Goal: Transaction & Acquisition: Download file/media

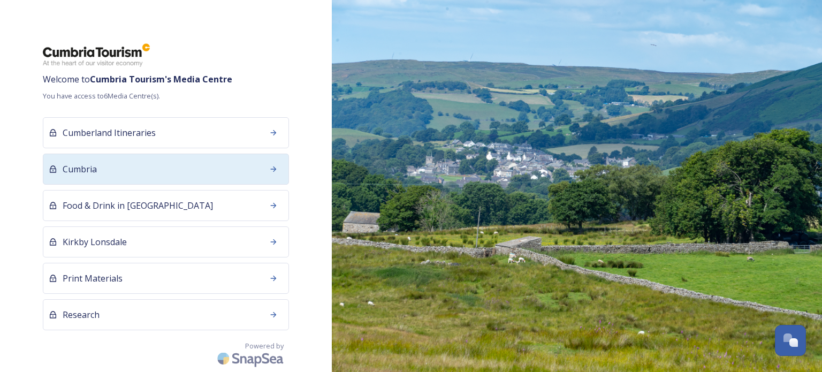
click at [163, 179] on div "Cumbria" at bounding box center [166, 169] width 246 height 31
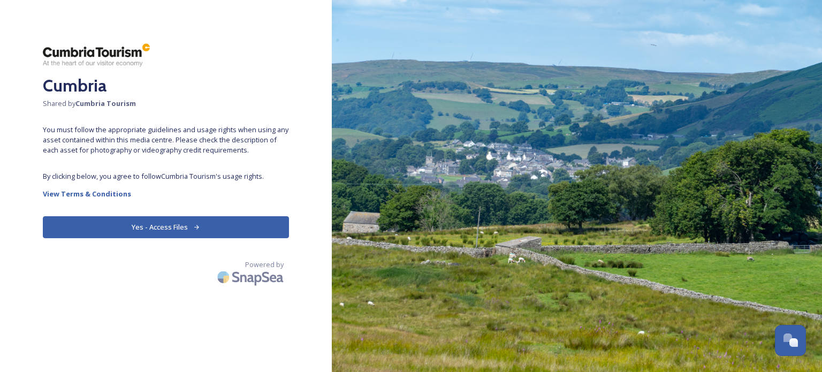
click at [158, 226] on button "Yes - Access Files" at bounding box center [166, 227] width 246 height 22
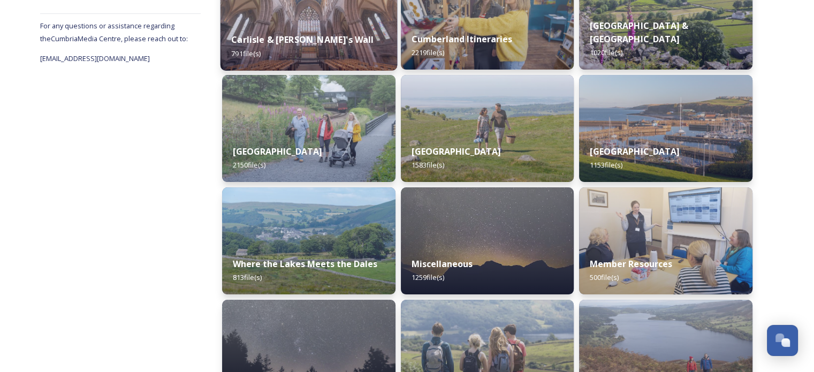
scroll to position [214, 0]
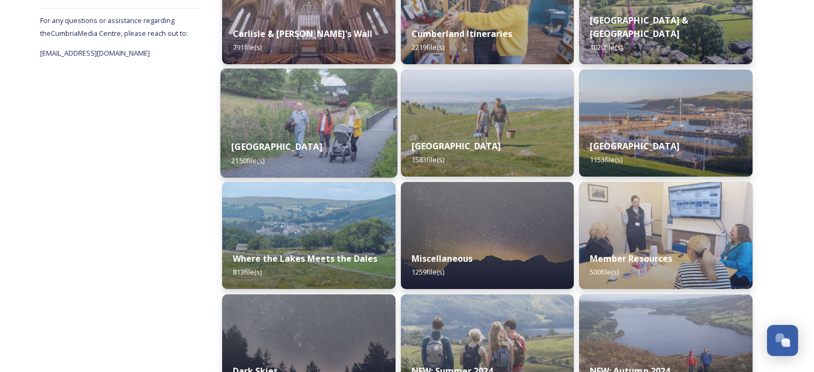
click at [325, 140] on div "Lake District 2150 file(s)" at bounding box center [308, 153] width 177 height 49
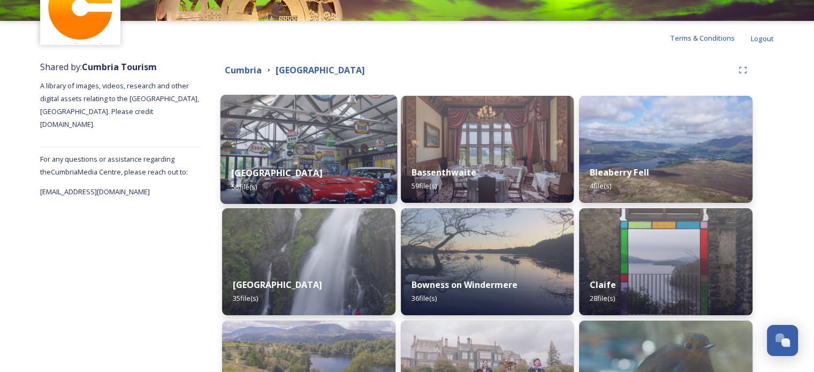
scroll to position [54, 0]
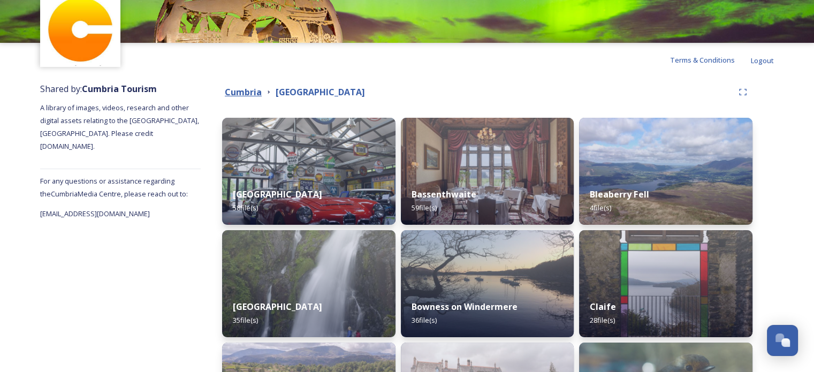
click at [248, 92] on strong "Cumbria" at bounding box center [243, 92] width 37 height 12
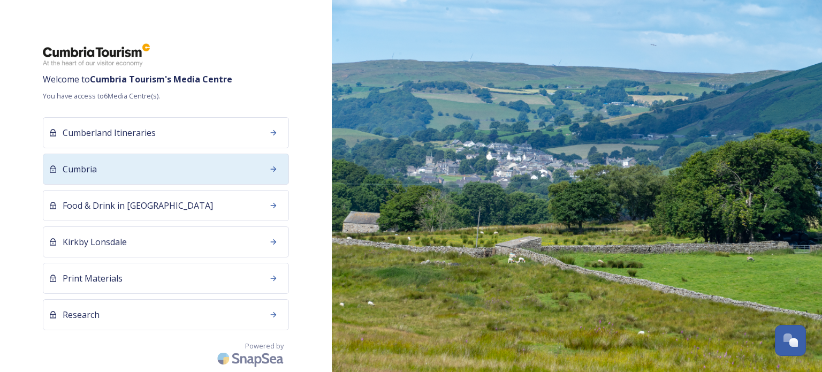
click at [163, 167] on div "Cumbria" at bounding box center [166, 169] width 246 height 31
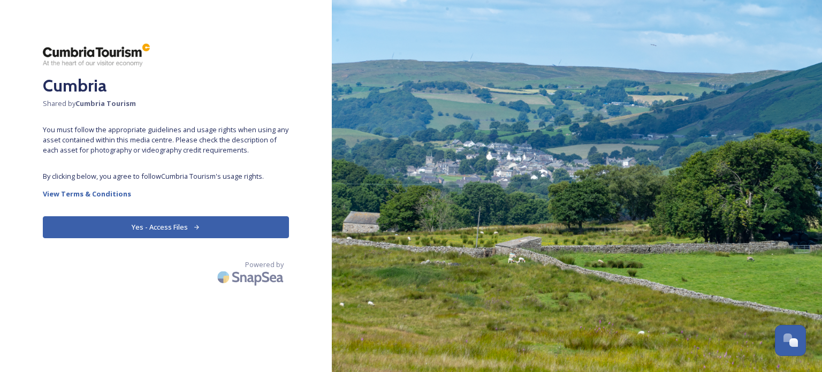
click at [182, 226] on button "Yes - Access Files" at bounding box center [166, 227] width 246 height 22
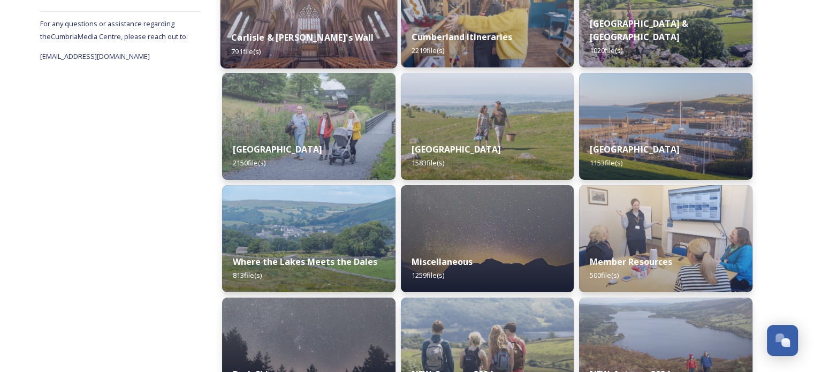
scroll to position [214, 0]
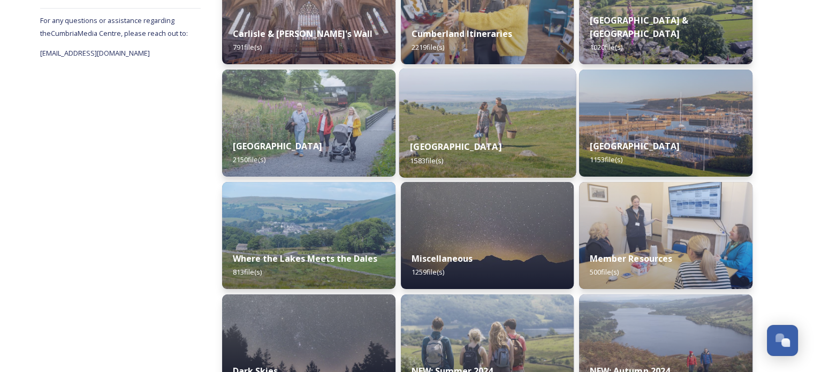
click at [500, 121] on img at bounding box center [487, 122] width 177 height 109
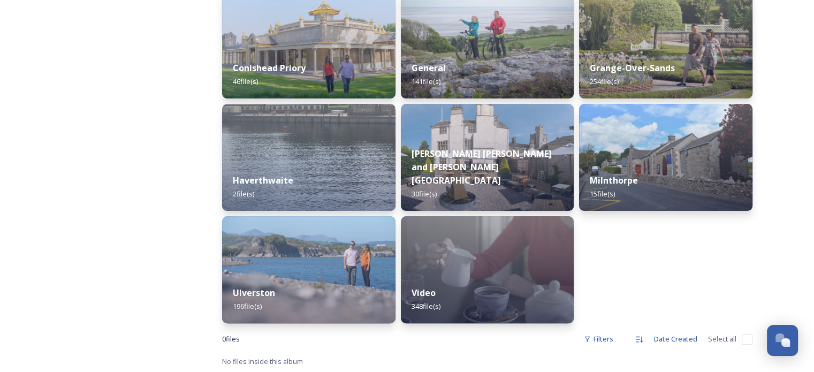
scroll to position [293, 0]
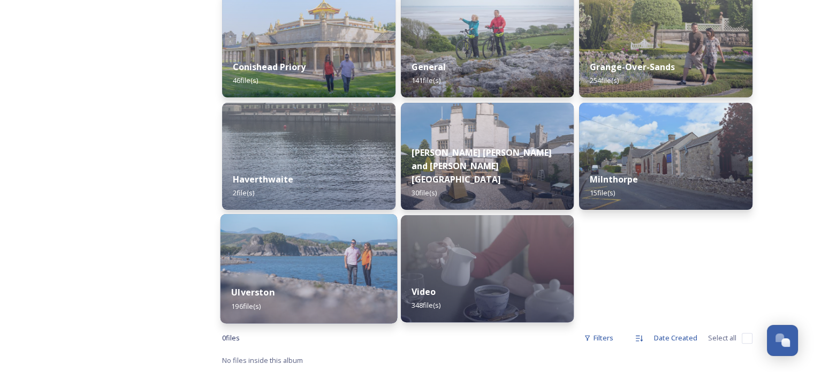
click at [311, 261] on img at bounding box center [308, 268] width 177 height 109
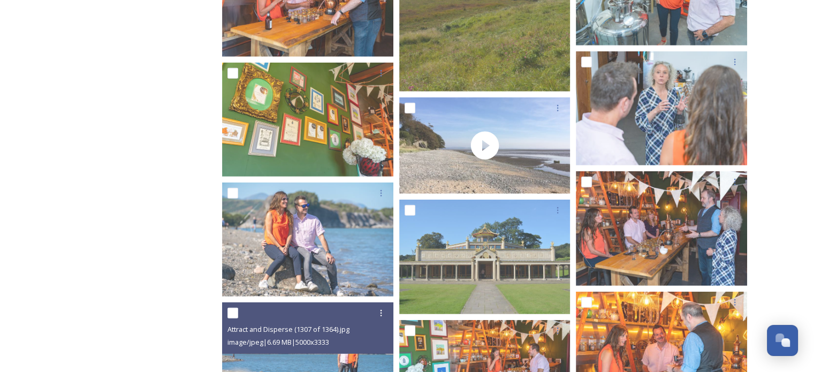
scroll to position [7170, 0]
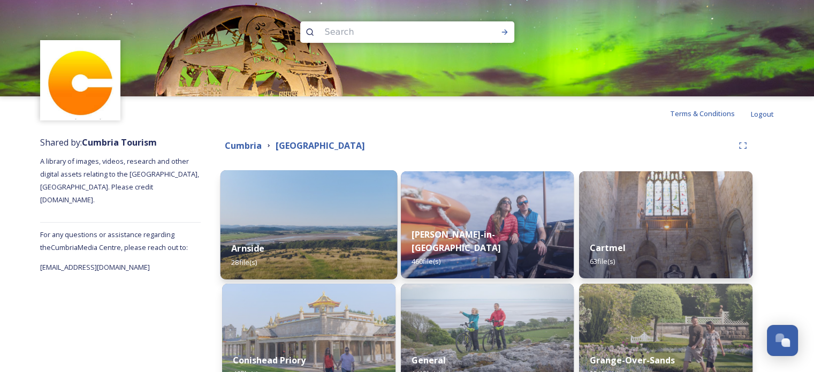
click at [340, 220] on img at bounding box center [308, 224] width 177 height 109
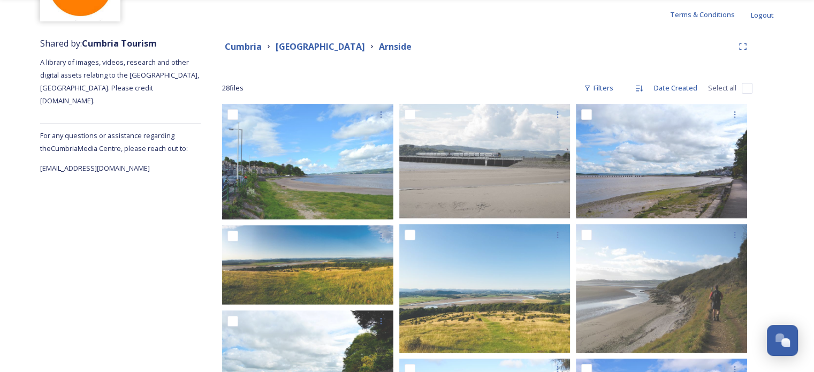
scroll to position [92, 0]
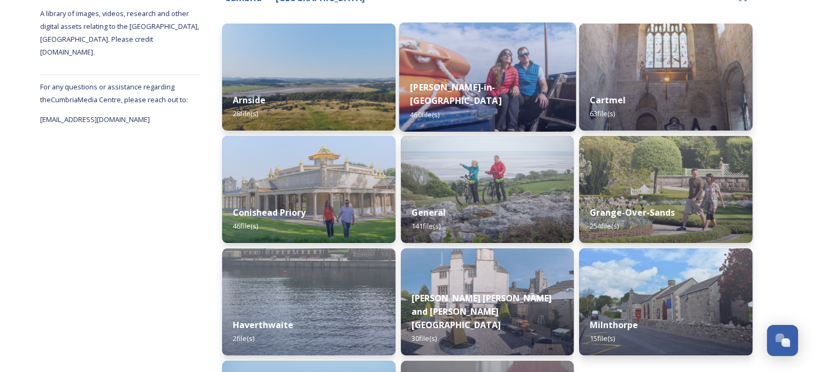
scroll to position [161, 0]
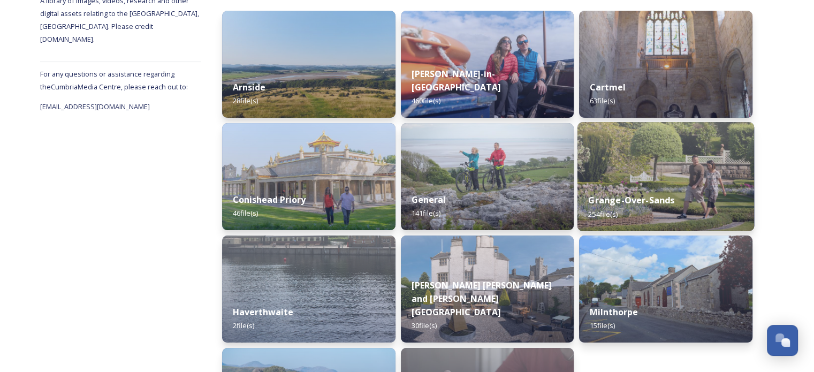
click at [633, 177] on img at bounding box center [665, 176] width 177 height 109
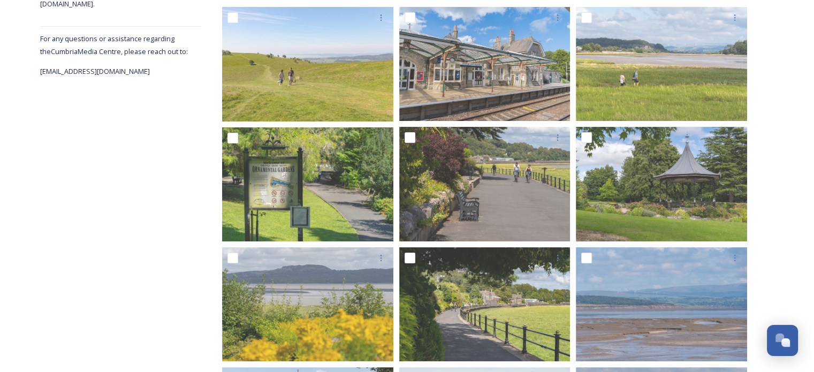
scroll to position [214, 0]
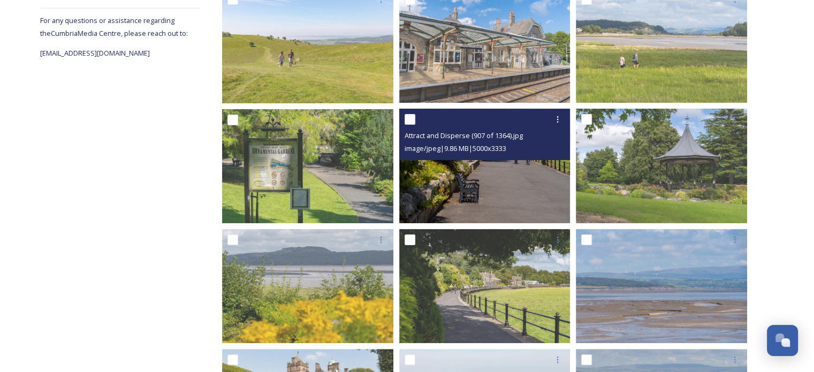
click at [505, 183] on img at bounding box center [484, 166] width 171 height 114
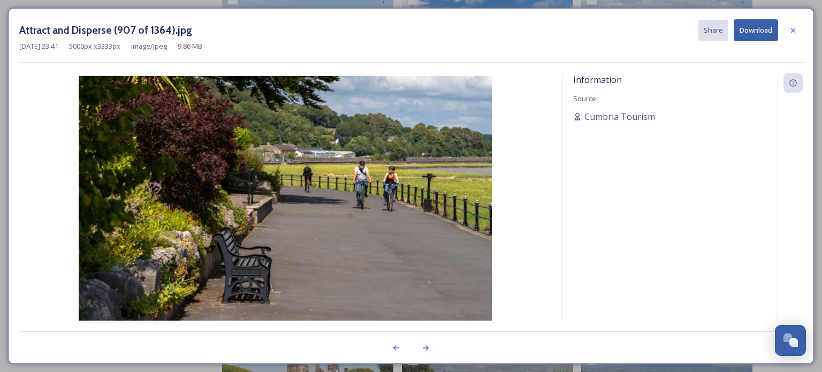
click at [749, 32] on button "Download" at bounding box center [756, 30] width 44 height 22
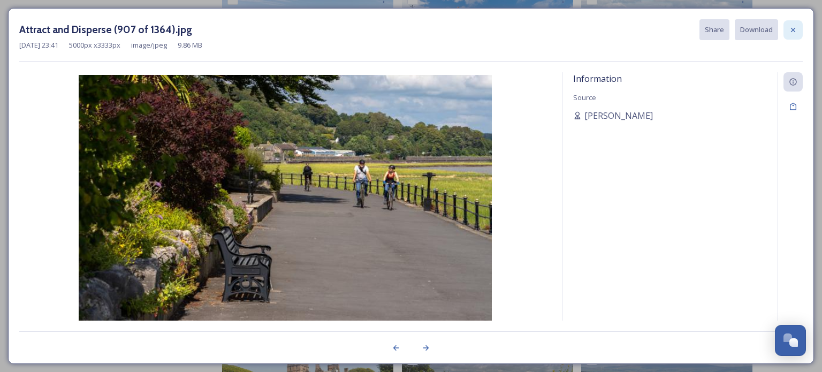
click at [798, 29] on div at bounding box center [792, 29] width 19 height 19
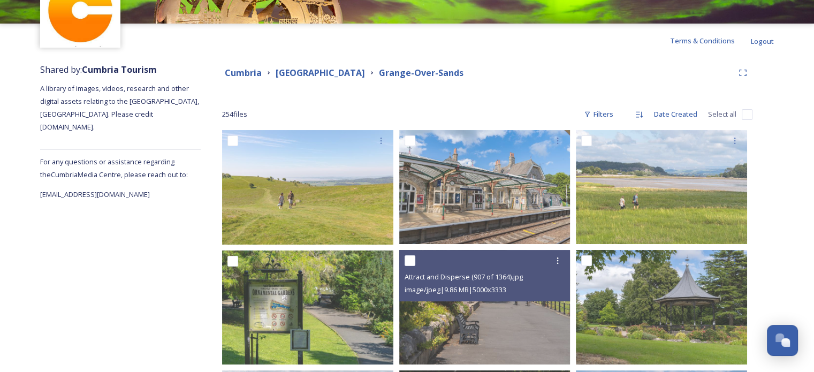
scroll to position [0, 0]
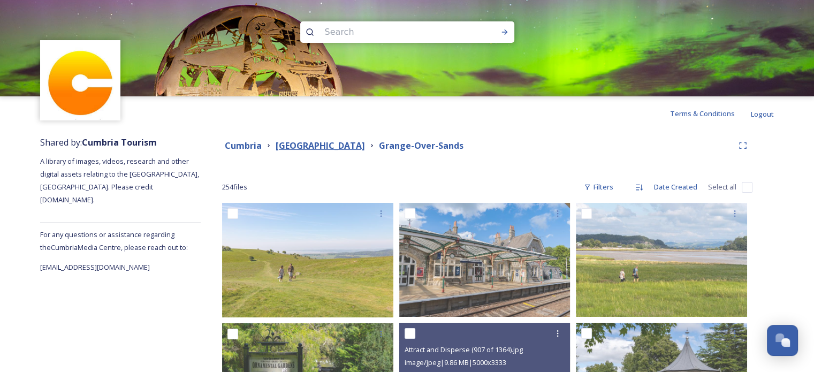
click at [321, 145] on strong "[GEOGRAPHIC_DATA]" at bounding box center [320, 146] width 89 height 12
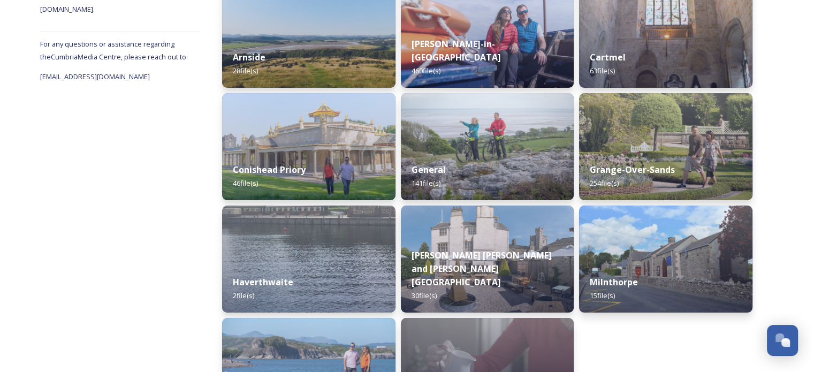
scroll to position [268, 0]
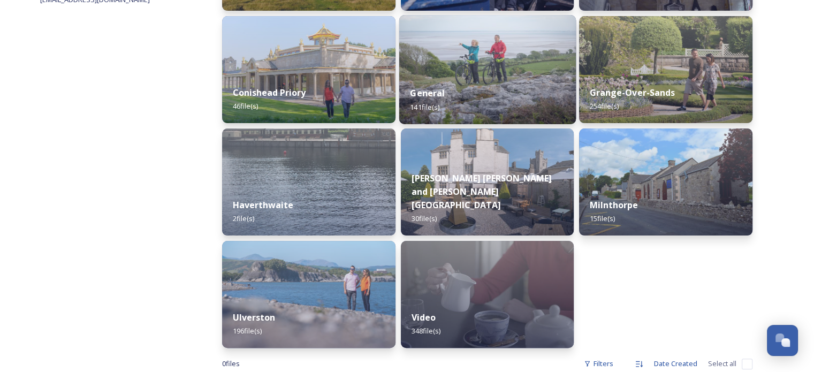
click at [471, 90] on div "General 141 file(s)" at bounding box center [487, 99] width 177 height 49
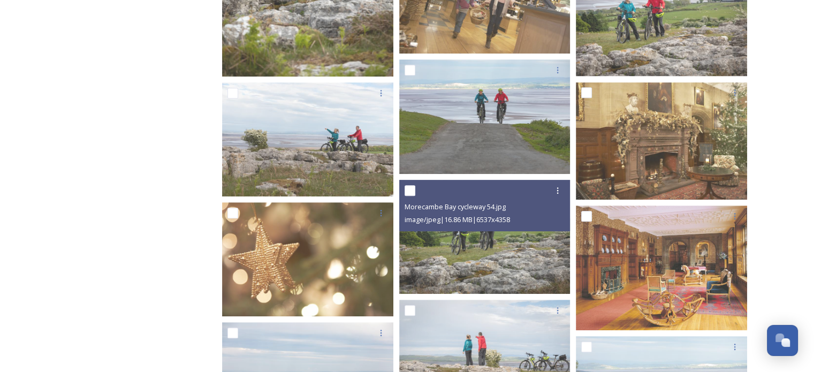
scroll to position [482, 0]
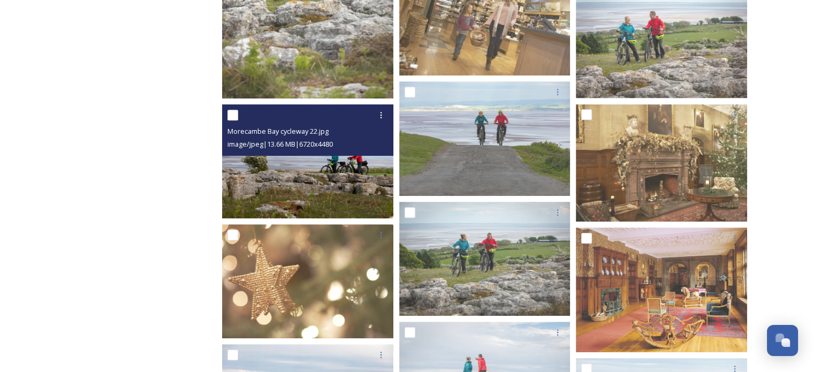
click at [332, 165] on img at bounding box center [307, 161] width 171 height 114
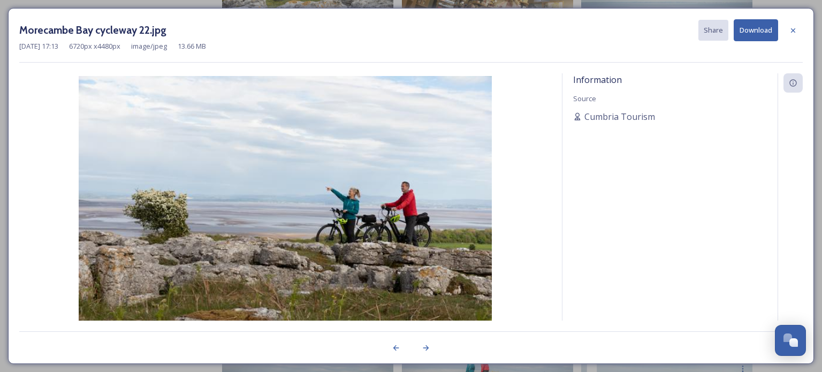
click at [758, 29] on button "Download" at bounding box center [756, 30] width 44 height 22
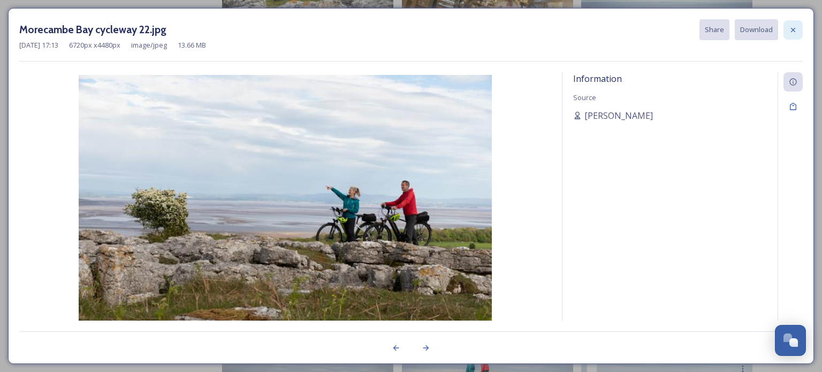
click at [796, 30] on icon at bounding box center [793, 30] width 9 height 9
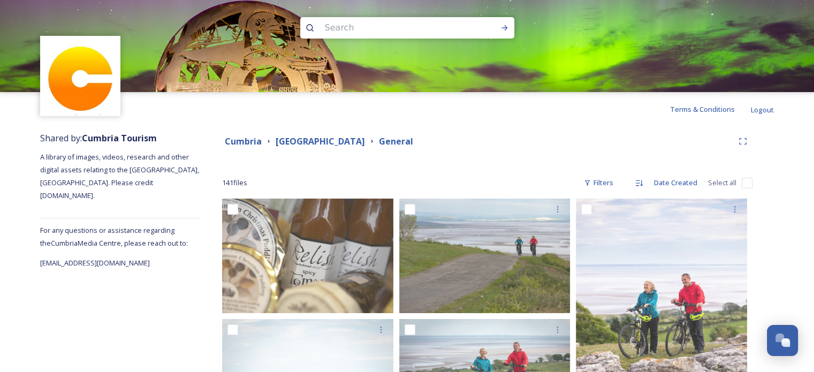
scroll to position [0, 0]
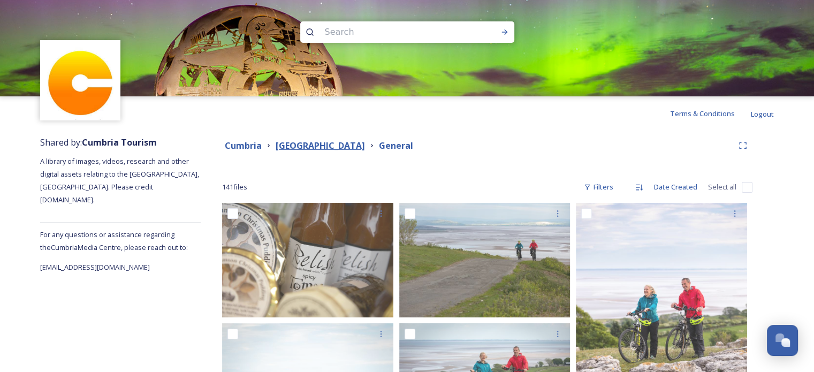
click at [306, 140] on strong "[GEOGRAPHIC_DATA]" at bounding box center [320, 146] width 89 height 12
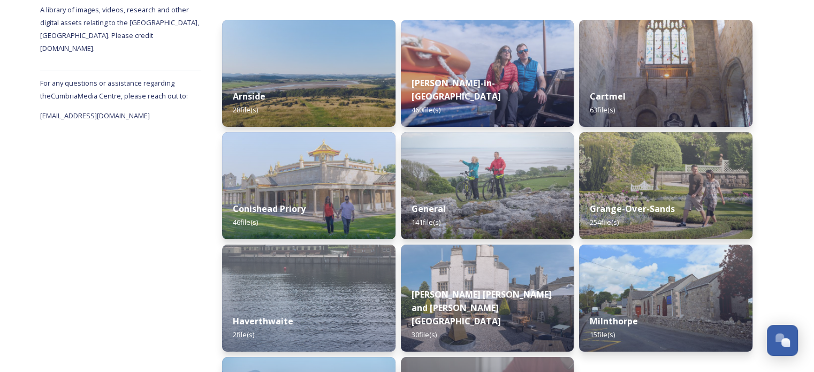
scroll to position [161, 0]
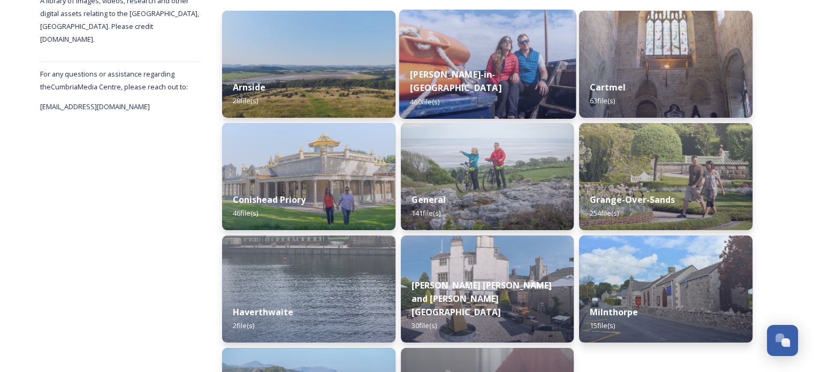
click at [514, 79] on div "[PERSON_NAME]-in-Furness 460 file(s)" at bounding box center [487, 88] width 177 height 62
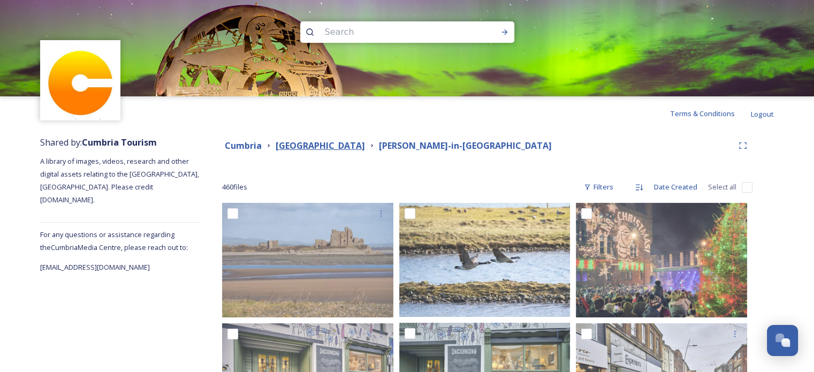
click at [319, 144] on strong "[GEOGRAPHIC_DATA]" at bounding box center [320, 146] width 89 height 12
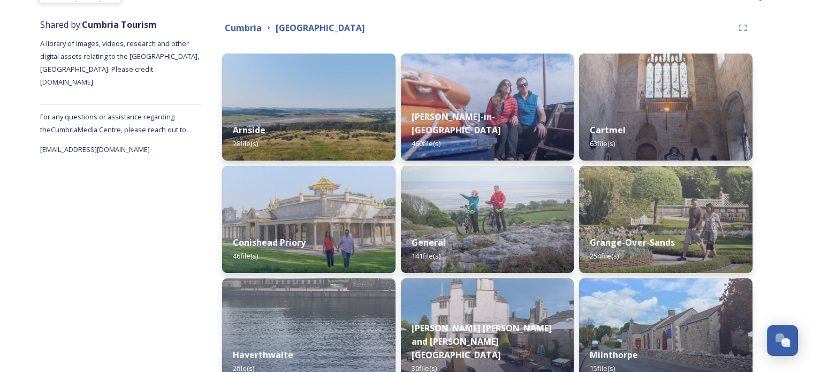
scroll to position [107, 0]
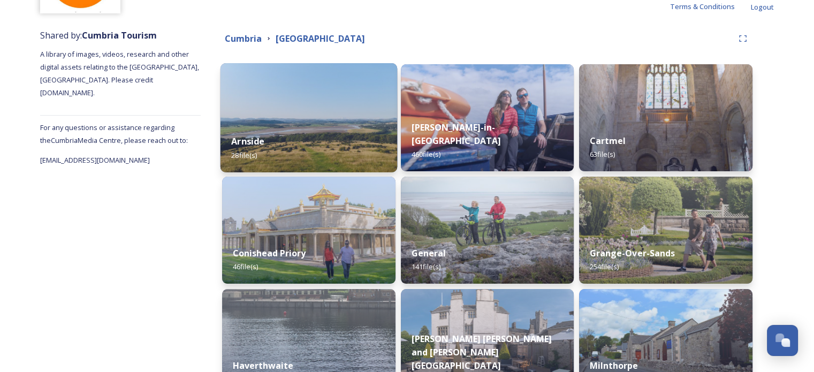
click at [307, 151] on div "Arnside 28 file(s)" at bounding box center [308, 148] width 177 height 49
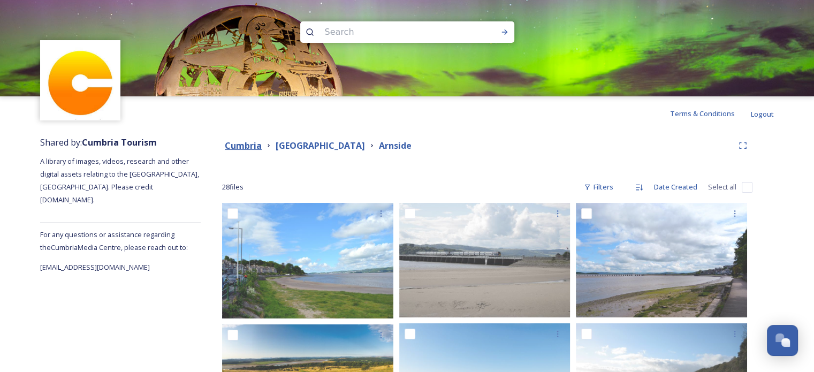
click at [234, 142] on strong "Cumbria" at bounding box center [243, 146] width 37 height 12
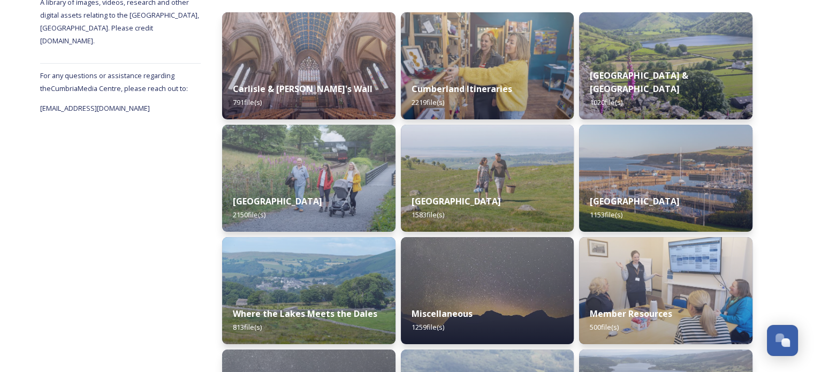
scroll to position [161, 0]
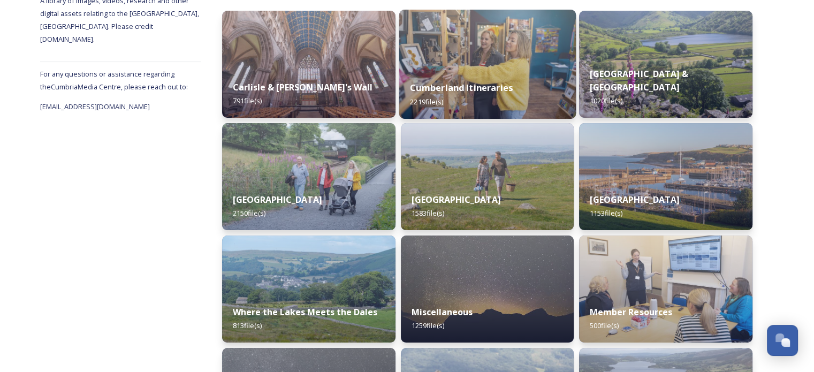
click at [509, 88] on strong "Cumberland Itineraries" at bounding box center [461, 88] width 103 height 12
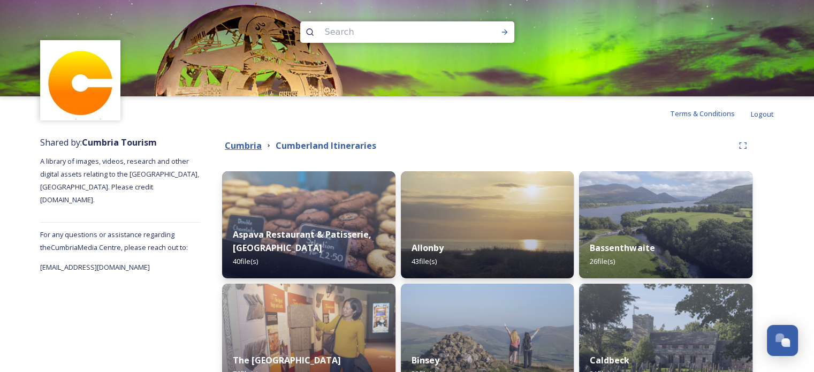
click at [239, 144] on strong "Cumbria" at bounding box center [243, 146] width 37 height 12
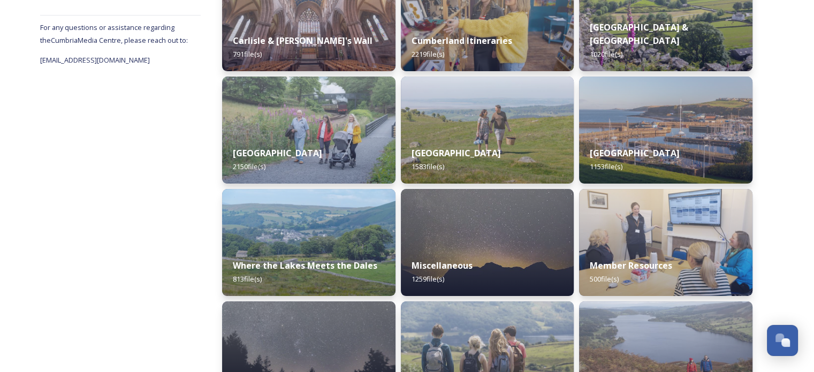
scroll to position [214, 0]
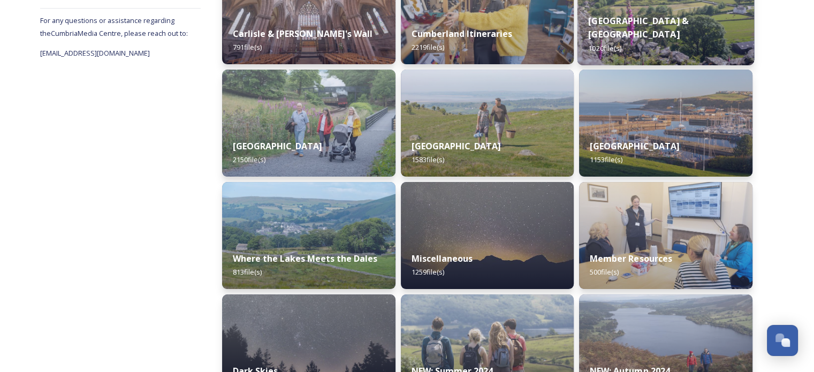
click at [655, 33] on strong "[GEOGRAPHIC_DATA] & [GEOGRAPHIC_DATA]" at bounding box center [639, 27] width 100 height 26
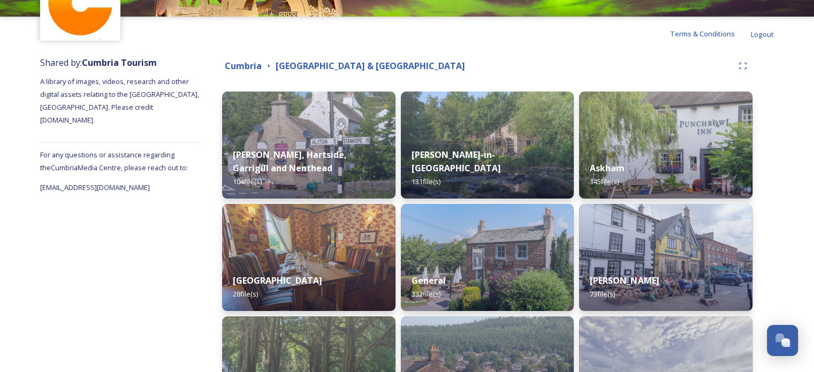
scroll to position [107, 0]
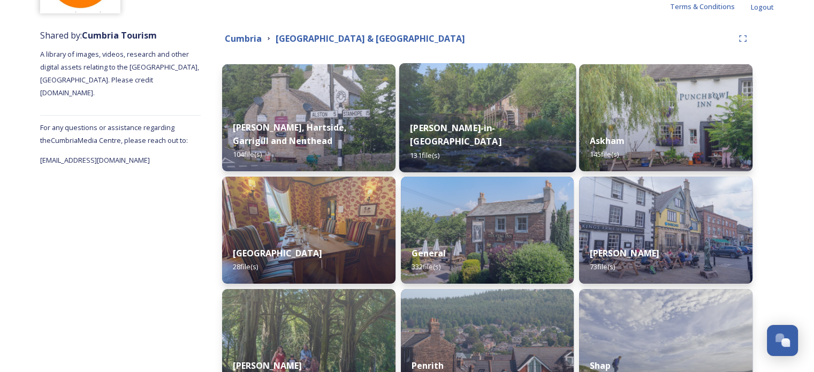
click at [501, 106] on img at bounding box center [487, 117] width 177 height 109
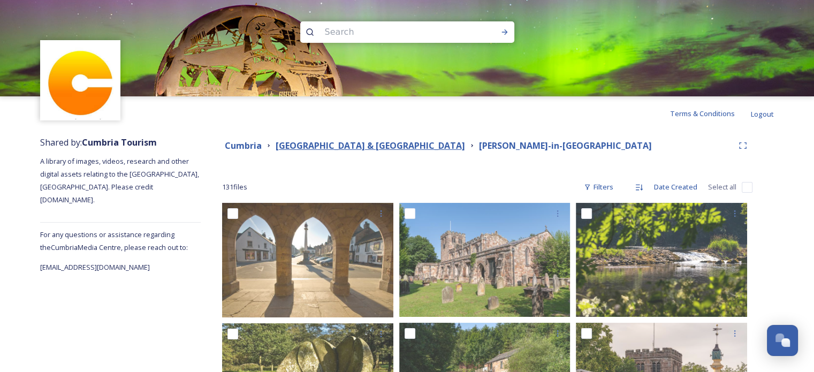
click at [353, 146] on strong "[GEOGRAPHIC_DATA] & [GEOGRAPHIC_DATA]" at bounding box center [370, 146] width 189 height 12
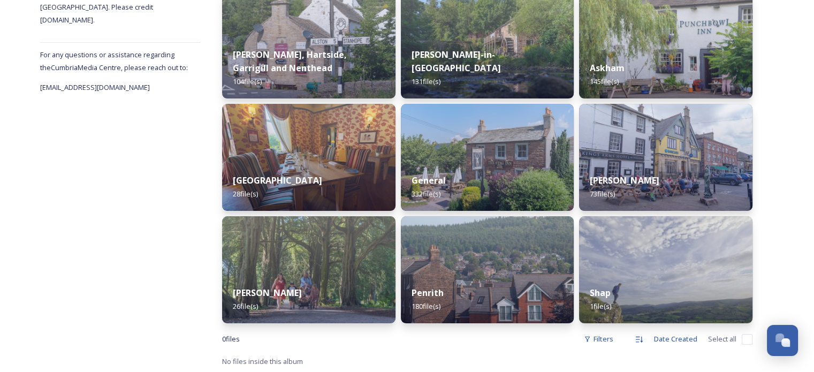
scroll to position [181, 0]
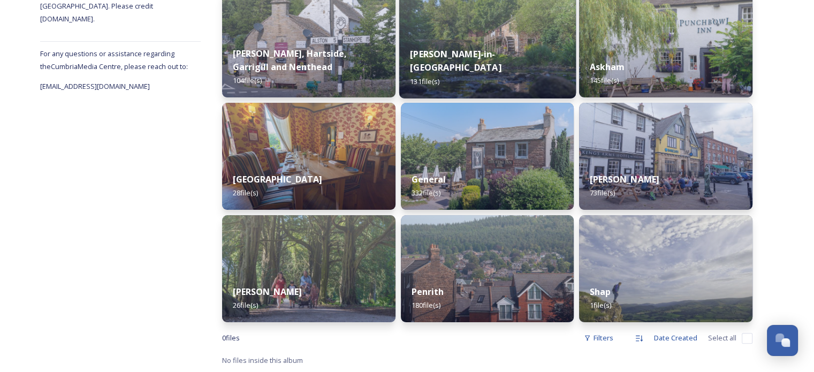
click at [501, 79] on div "[PERSON_NAME]-in-[GEOGRAPHIC_DATA] 131 file(s)" at bounding box center [487, 67] width 177 height 62
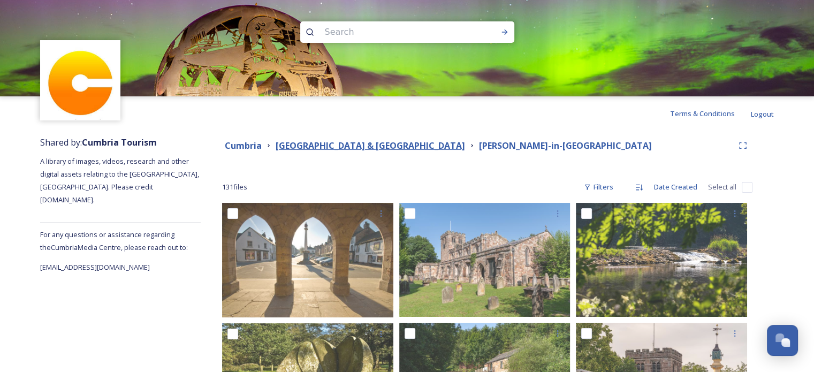
click at [350, 149] on strong "[GEOGRAPHIC_DATA] & [GEOGRAPHIC_DATA]" at bounding box center [370, 146] width 189 height 12
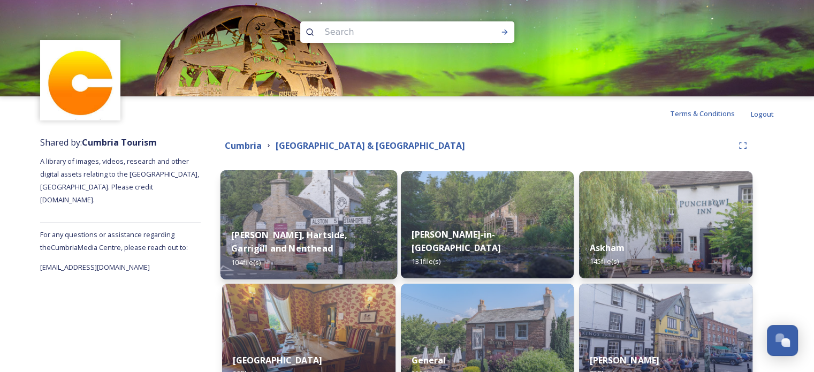
click at [340, 207] on img at bounding box center [308, 224] width 177 height 109
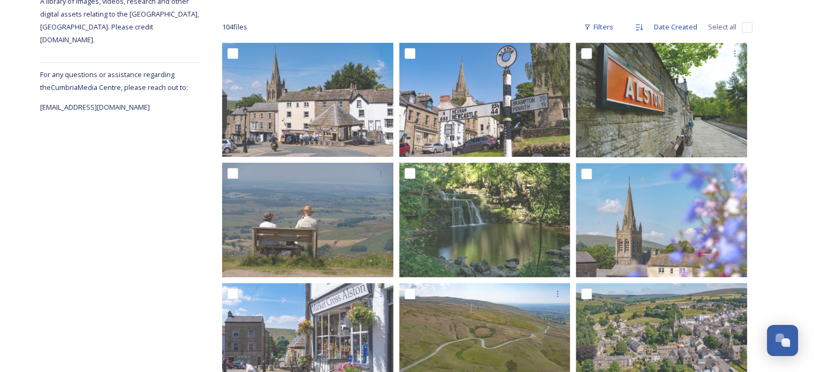
scroll to position [161, 0]
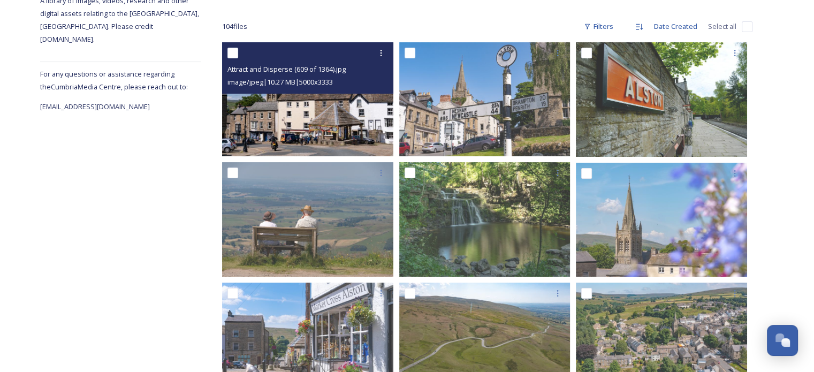
click at [304, 106] on img at bounding box center [307, 99] width 171 height 114
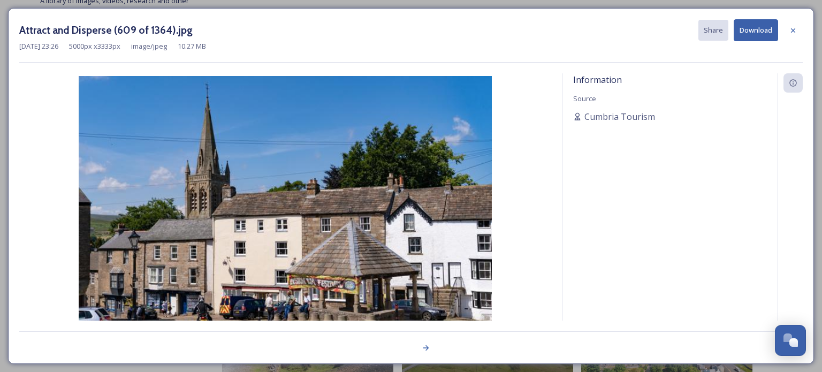
click at [753, 29] on button "Download" at bounding box center [756, 30] width 44 height 22
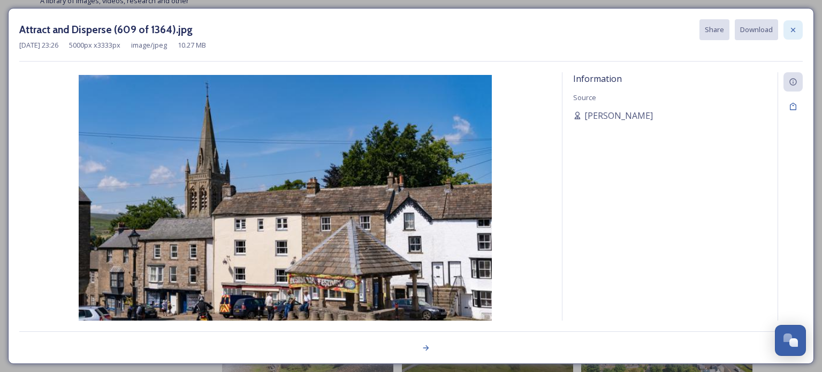
click at [795, 29] on icon at bounding box center [793, 30] width 9 height 9
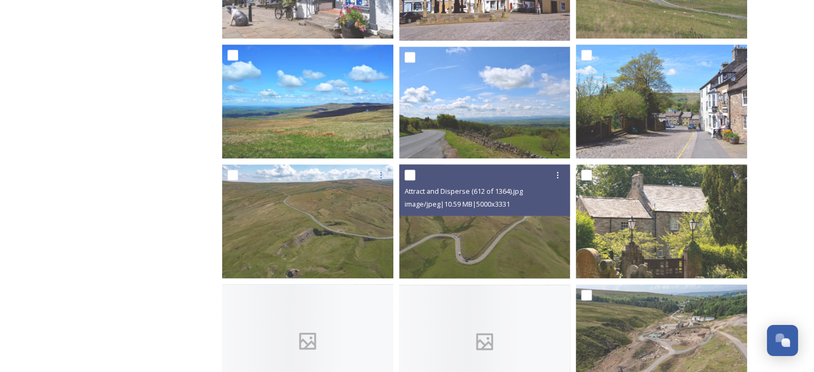
scroll to position [1284, 0]
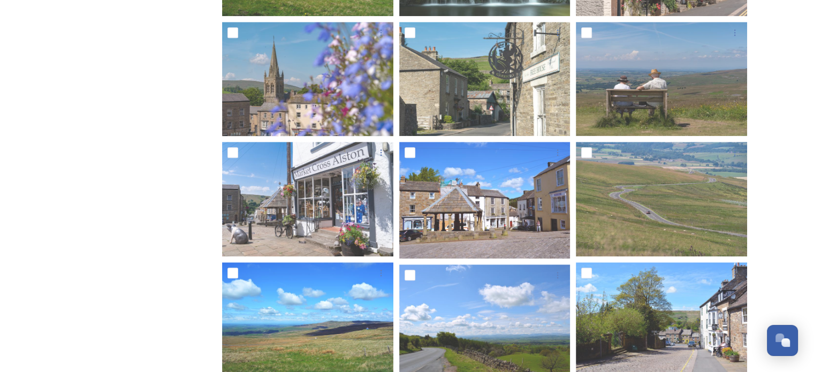
scroll to position [1017, 0]
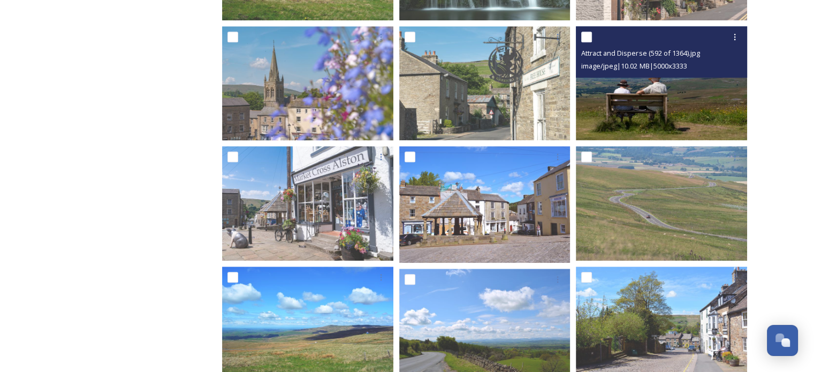
click at [691, 100] on img at bounding box center [661, 83] width 171 height 114
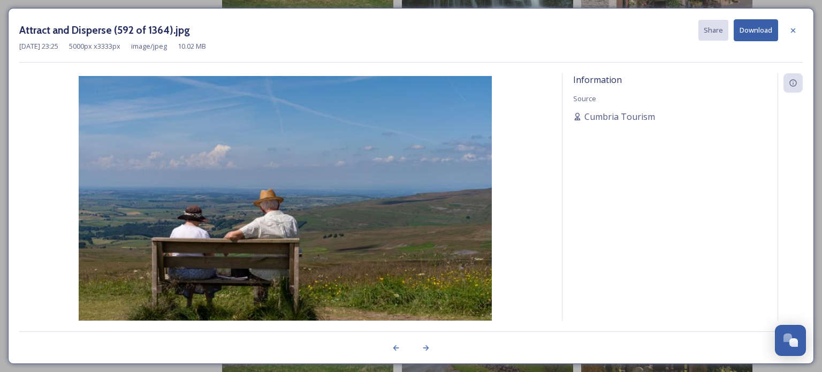
click at [763, 27] on button "Download" at bounding box center [756, 30] width 44 height 22
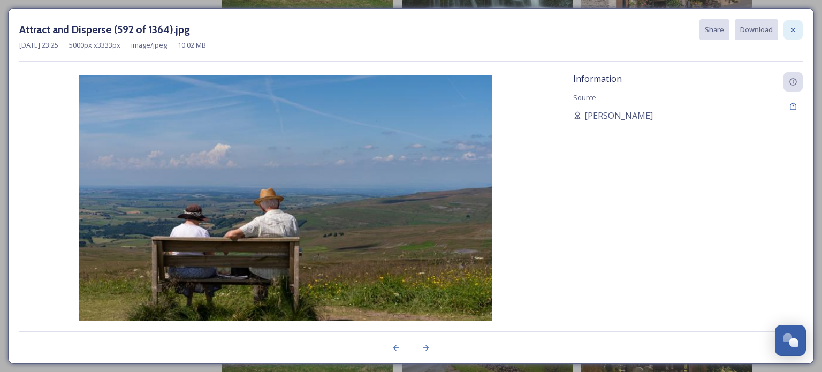
click at [796, 30] on icon at bounding box center [793, 30] width 9 height 9
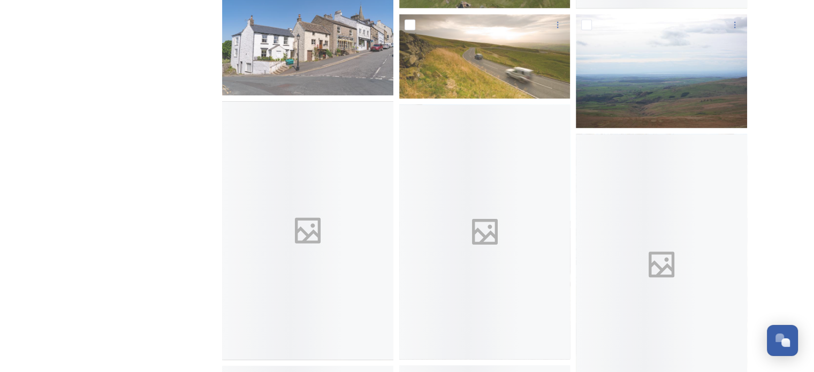
scroll to position [1873, 0]
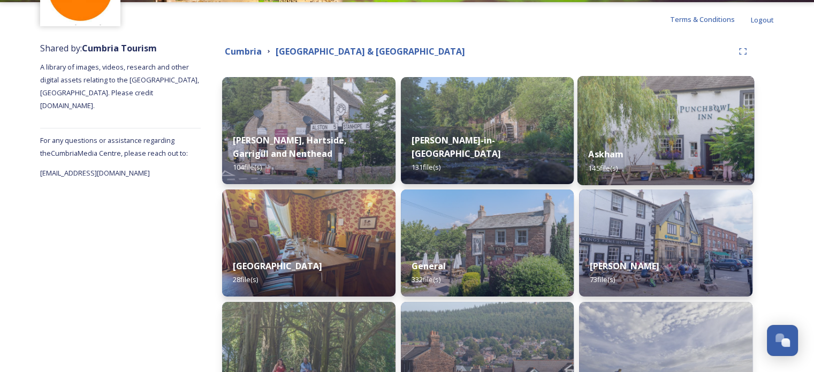
scroll to position [161, 0]
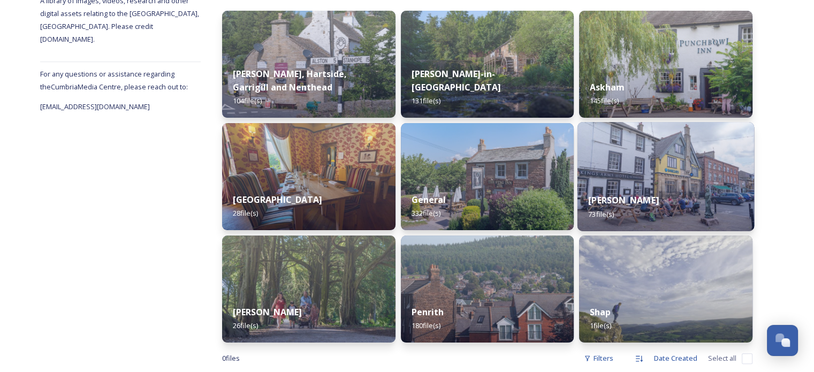
click at [636, 165] on img at bounding box center [665, 176] width 177 height 109
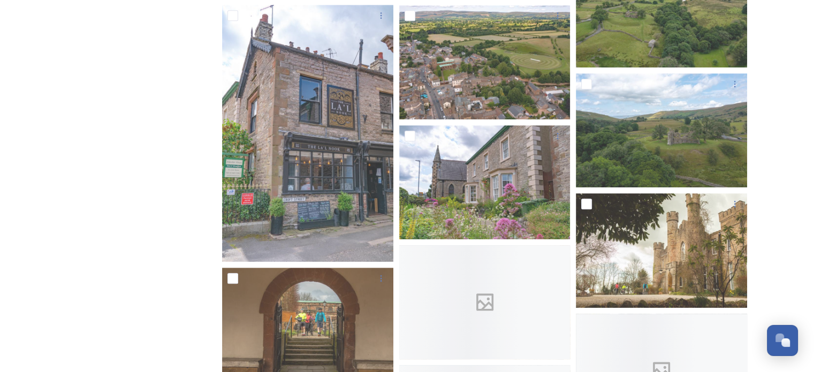
scroll to position [803, 0]
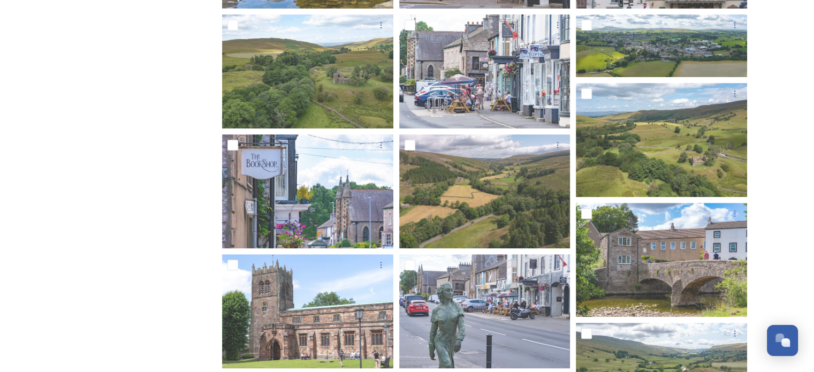
scroll to position [407, 0]
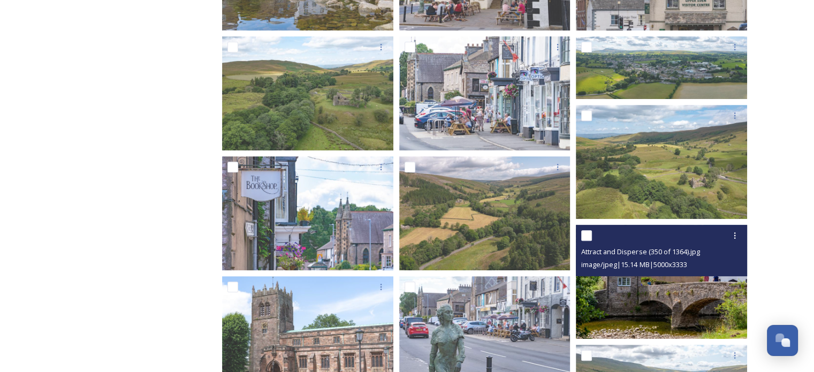
click at [658, 266] on span "image/jpeg | 15.14 MB | 5000 x 3333" at bounding box center [633, 264] width 105 height 10
click at [658, 292] on img at bounding box center [661, 282] width 171 height 114
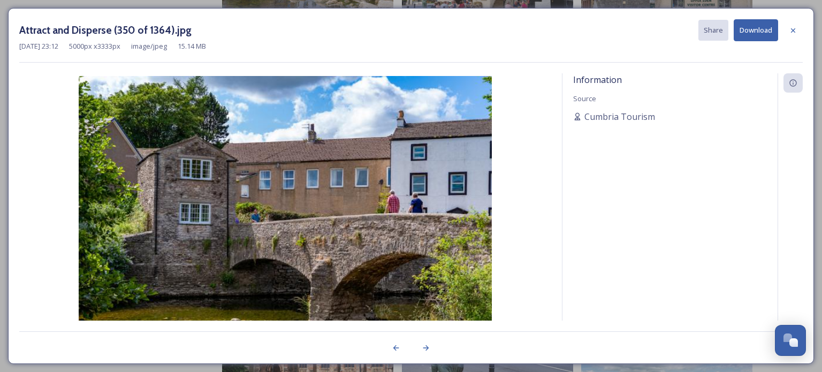
click at [764, 26] on button "Download" at bounding box center [756, 30] width 44 height 22
click at [793, 28] on icon at bounding box center [793, 30] width 9 height 9
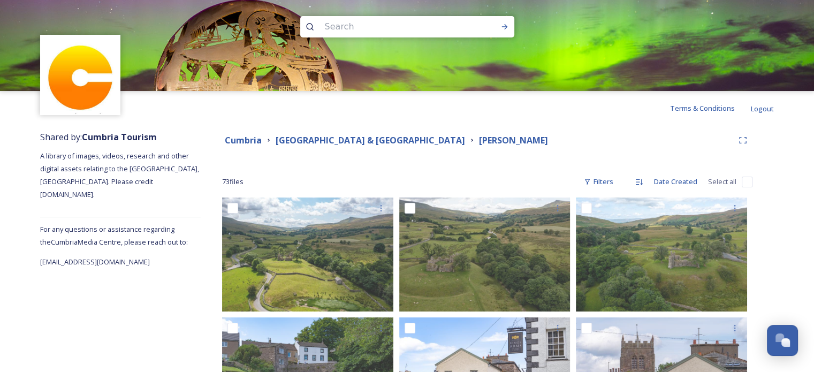
scroll to position [0, 0]
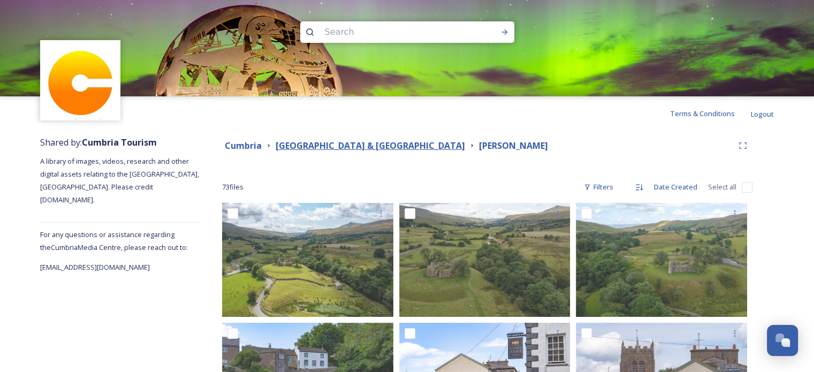
click at [352, 144] on strong "[GEOGRAPHIC_DATA] & [GEOGRAPHIC_DATA]" at bounding box center [370, 146] width 189 height 12
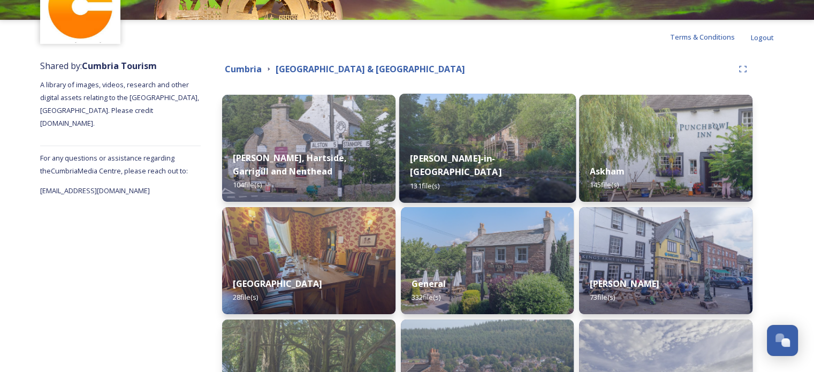
scroll to position [74, 0]
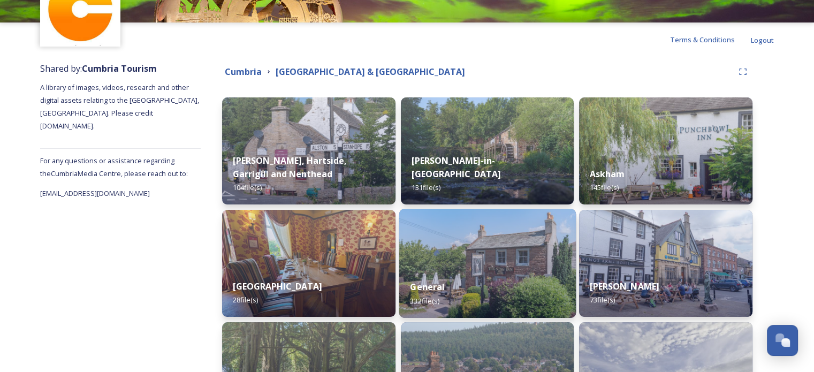
click at [437, 249] on img at bounding box center [487, 263] width 177 height 109
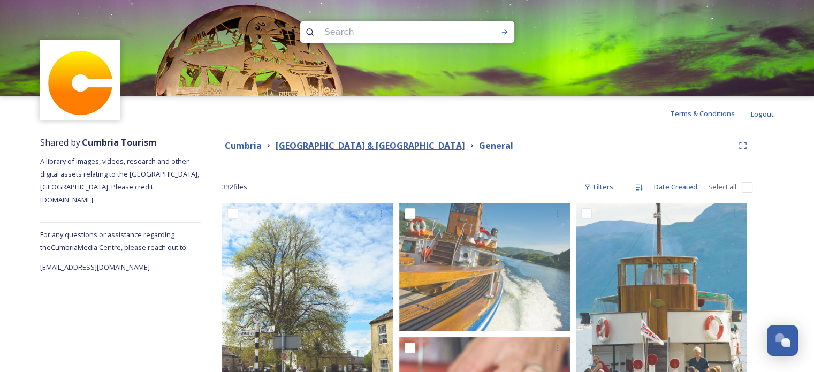
click at [338, 148] on strong "[GEOGRAPHIC_DATA] & [GEOGRAPHIC_DATA]" at bounding box center [370, 146] width 189 height 12
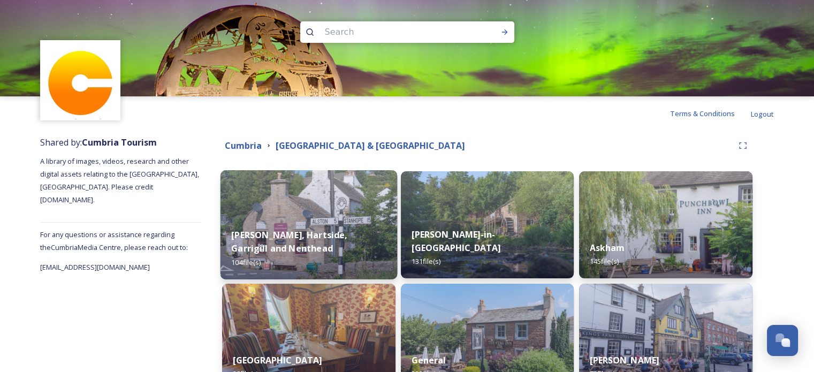
click at [333, 207] on img at bounding box center [308, 224] width 177 height 109
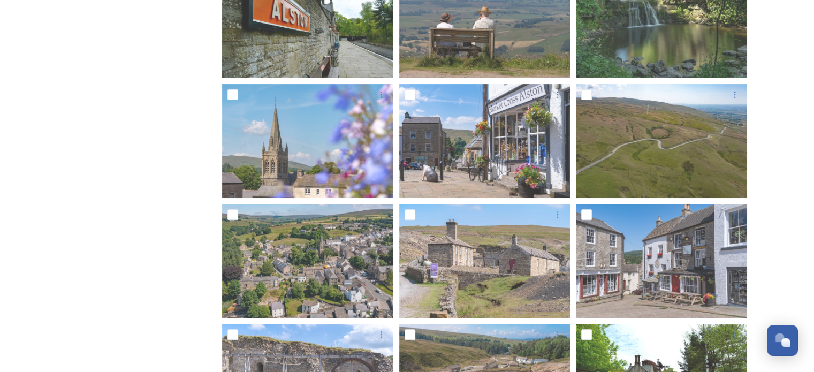
scroll to position [375, 0]
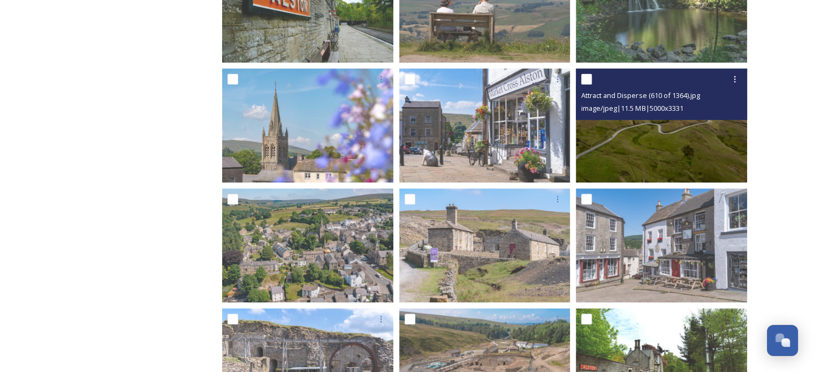
click at [678, 147] on img at bounding box center [661, 125] width 171 height 114
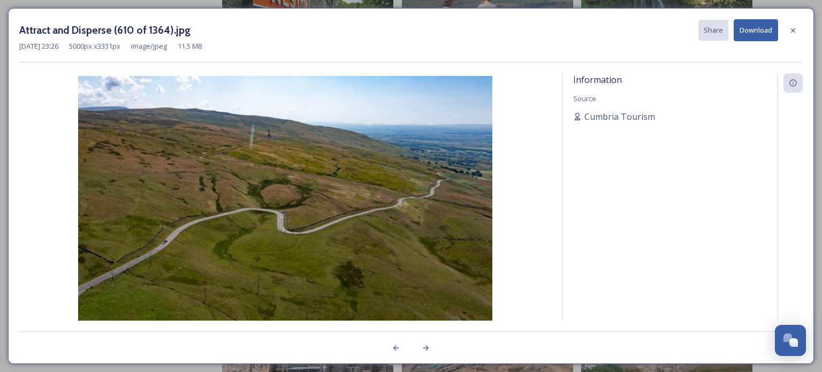
click at [750, 28] on button "Download" at bounding box center [756, 30] width 44 height 22
click at [792, 28] on icon at bounding box center [793, 30] width 4 height 4
